Goal: Communication & Community: Answer question/provide support

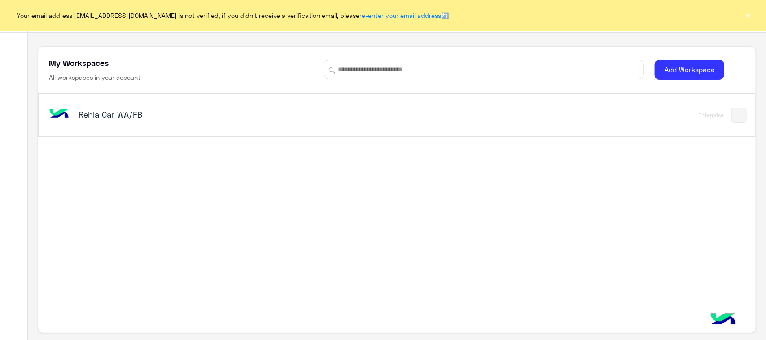
click at [79, 111] on h5 "Rehla Car WA/FB" at bounding box center [205, 114] width 252 height 11
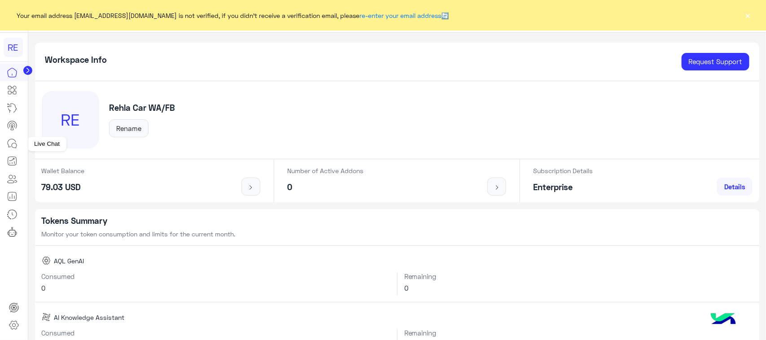
click at [14, 150] on link at bounding box center [12, 144] width 24 height 18
click at [13, 147] on icon at bounding box center [12, 143] width 11 height 11
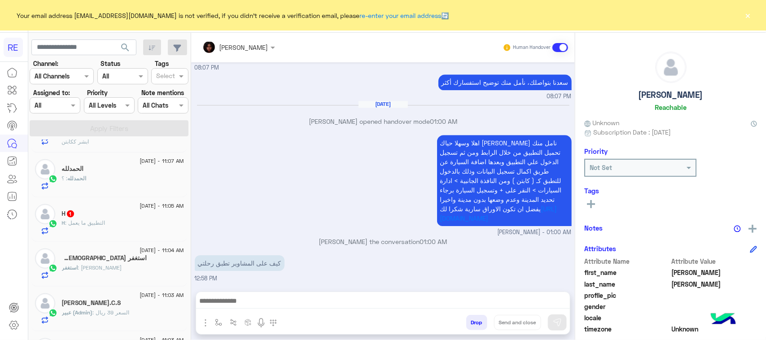
scroll to position [449, 0]
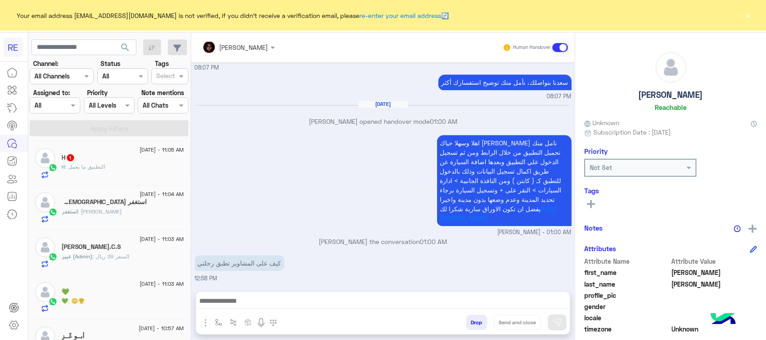
click at [120, 257] on p "عبير (Admin) : السعر 39 ريال" at bounding box center [96, 257] width 68 height 8
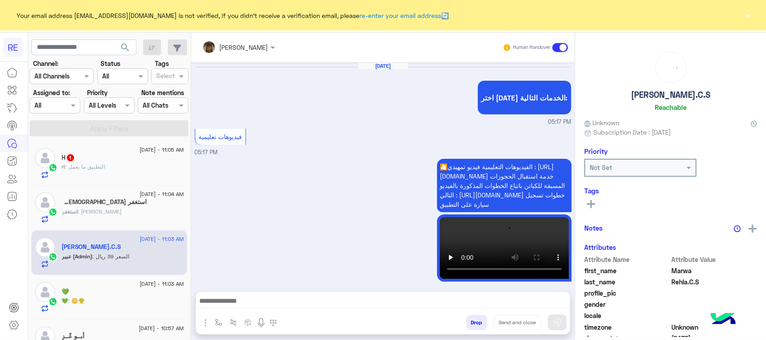
scroll to position [1209, 0]
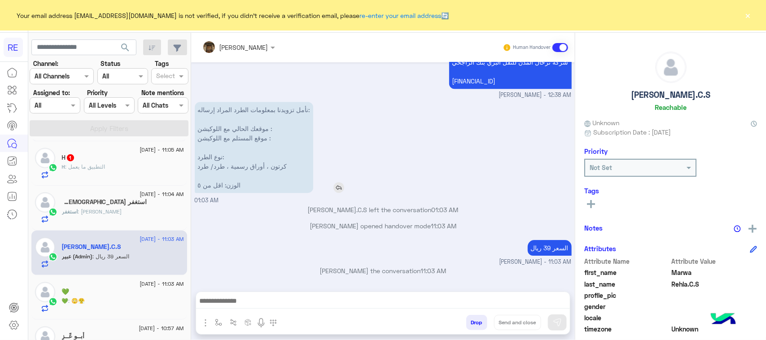
click at [250, 117] on p "نأمل تزويدنا بمعلومات الطرد المراد إرساله: موقعك الحالي مع اللوكيشن : موقع المس…" at bounding box center [254, 147] width 119 height 91
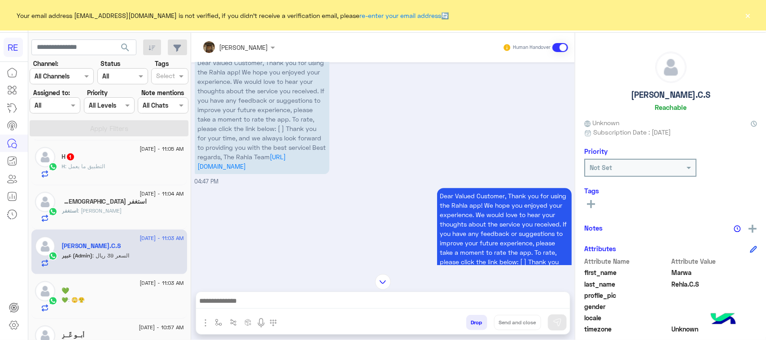
scroll to position [1063, 0]
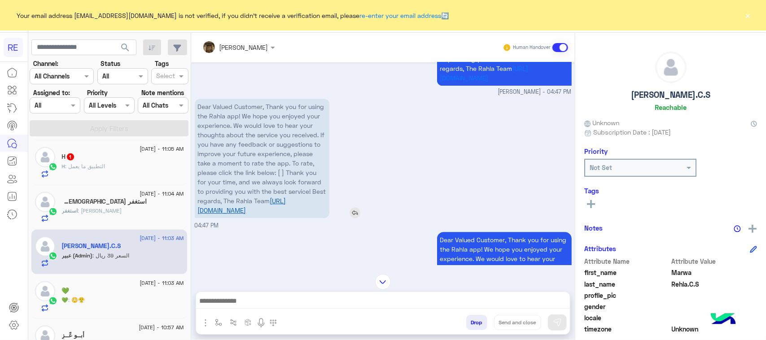
click at [256, 206] on link "[URL][DOMAIN_NAME]" at bounding box center [242, 205] width 88 height 17
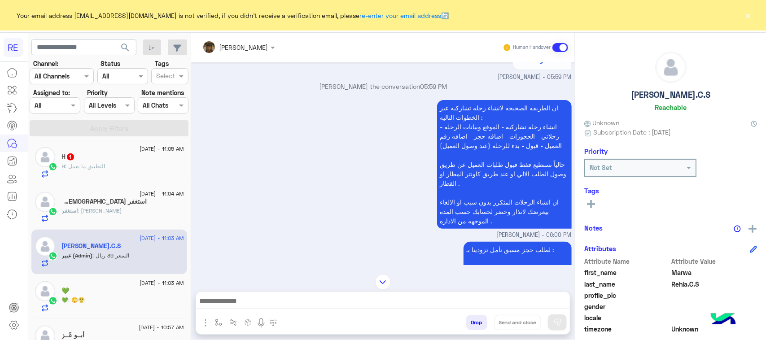
click at [382, 277] on img at bounding box center [383, 282] width 16 height 16
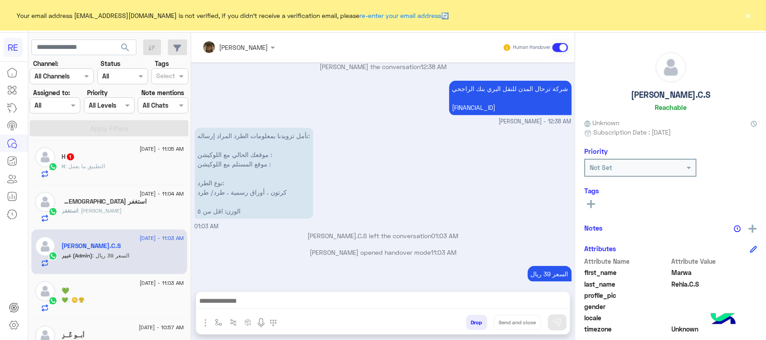
scroll to position [6528, 0]
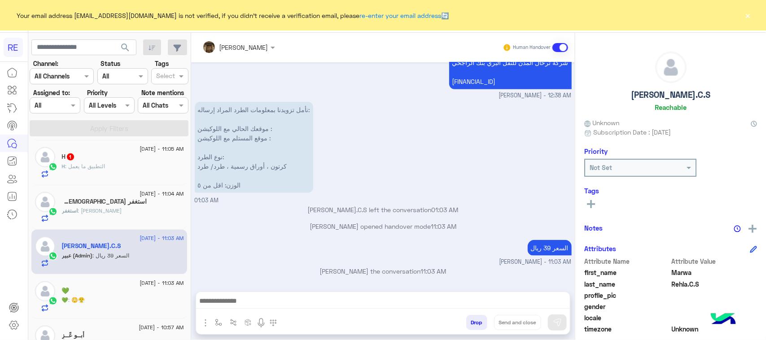
click at [368, 223] on p "[PERSON_NAME] opened handover mode 11:03 AM" at bounding box center [383, 226] width 377 height 9
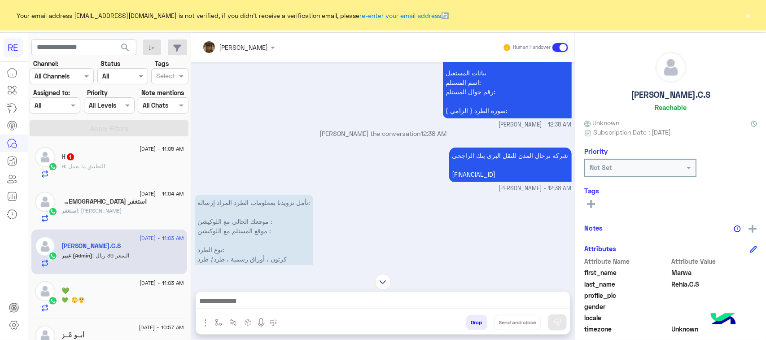
scroll to position [6415, 0]
